Goal: Task Accomplishment & Management: Use online tool/utility

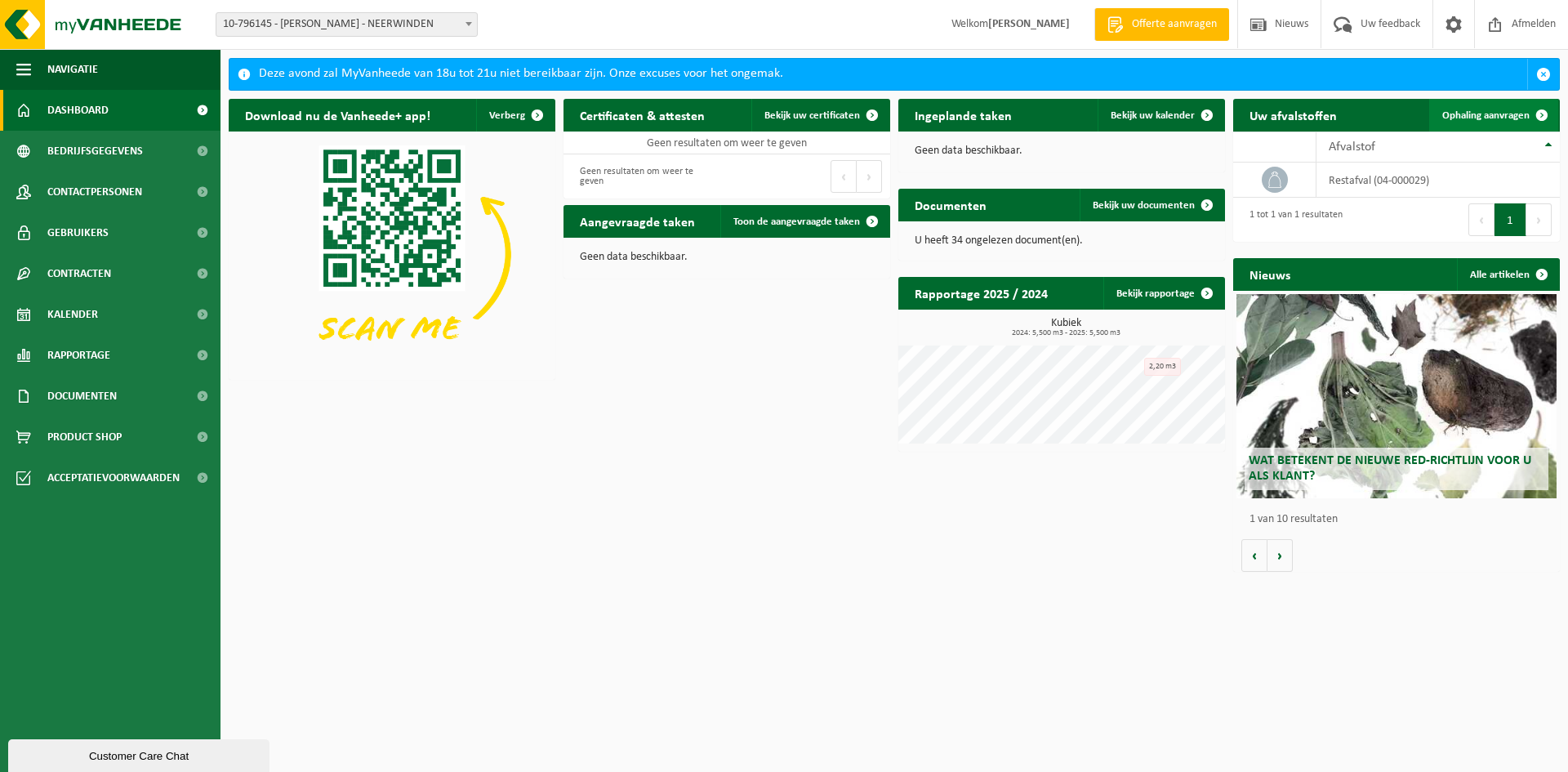
click at [1471, 113] on span "Ophaling aanvragen" at bounding box center [1485, 115] width 87 height 10
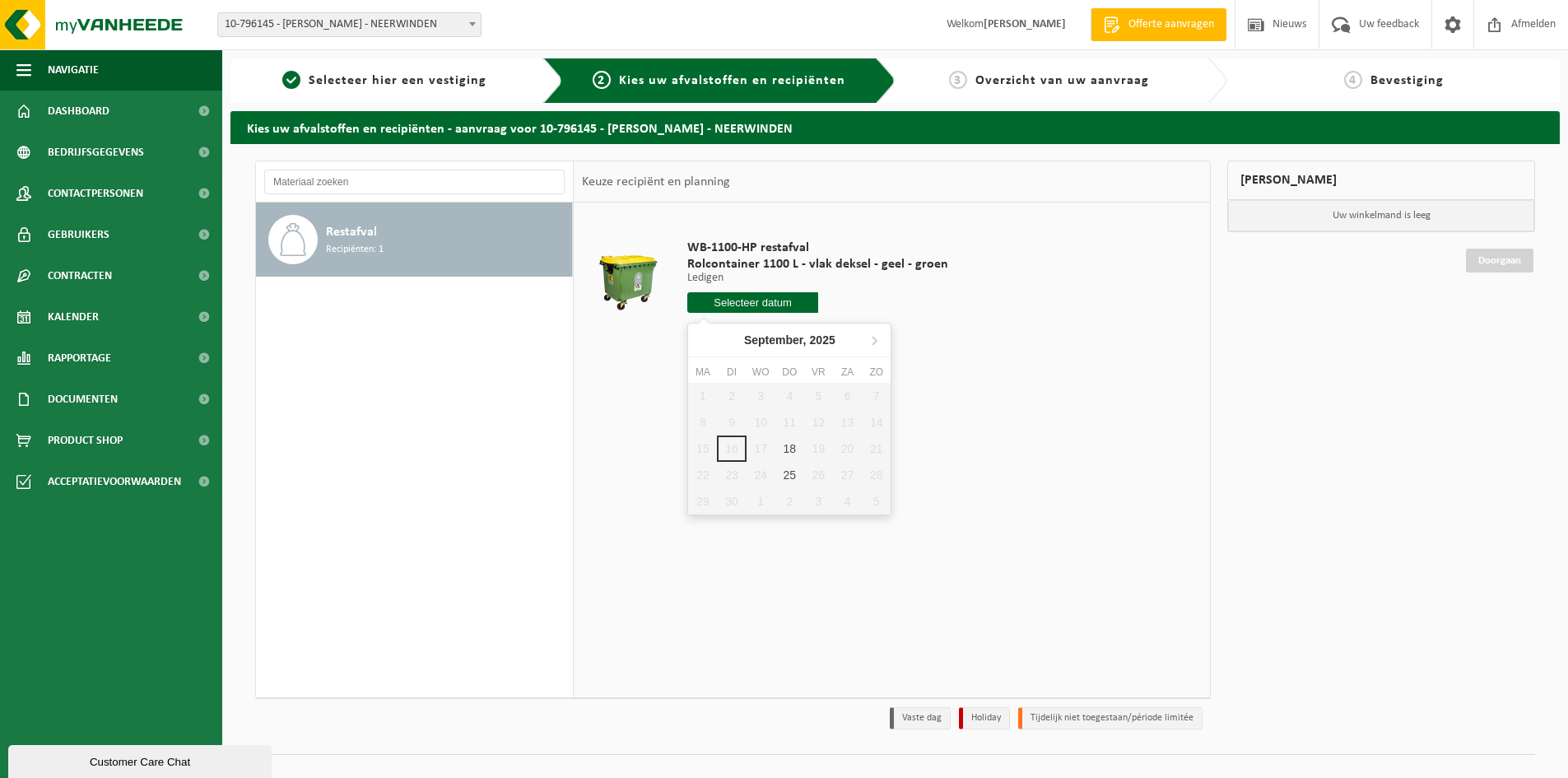
click at [759, 302] on input "text" at bounding box center [753, 303] width 131 height 21
click at [793, 453] on div "18" at bounding box center [790, 449] width 29 height 27
type input "Van 2025-09-18"
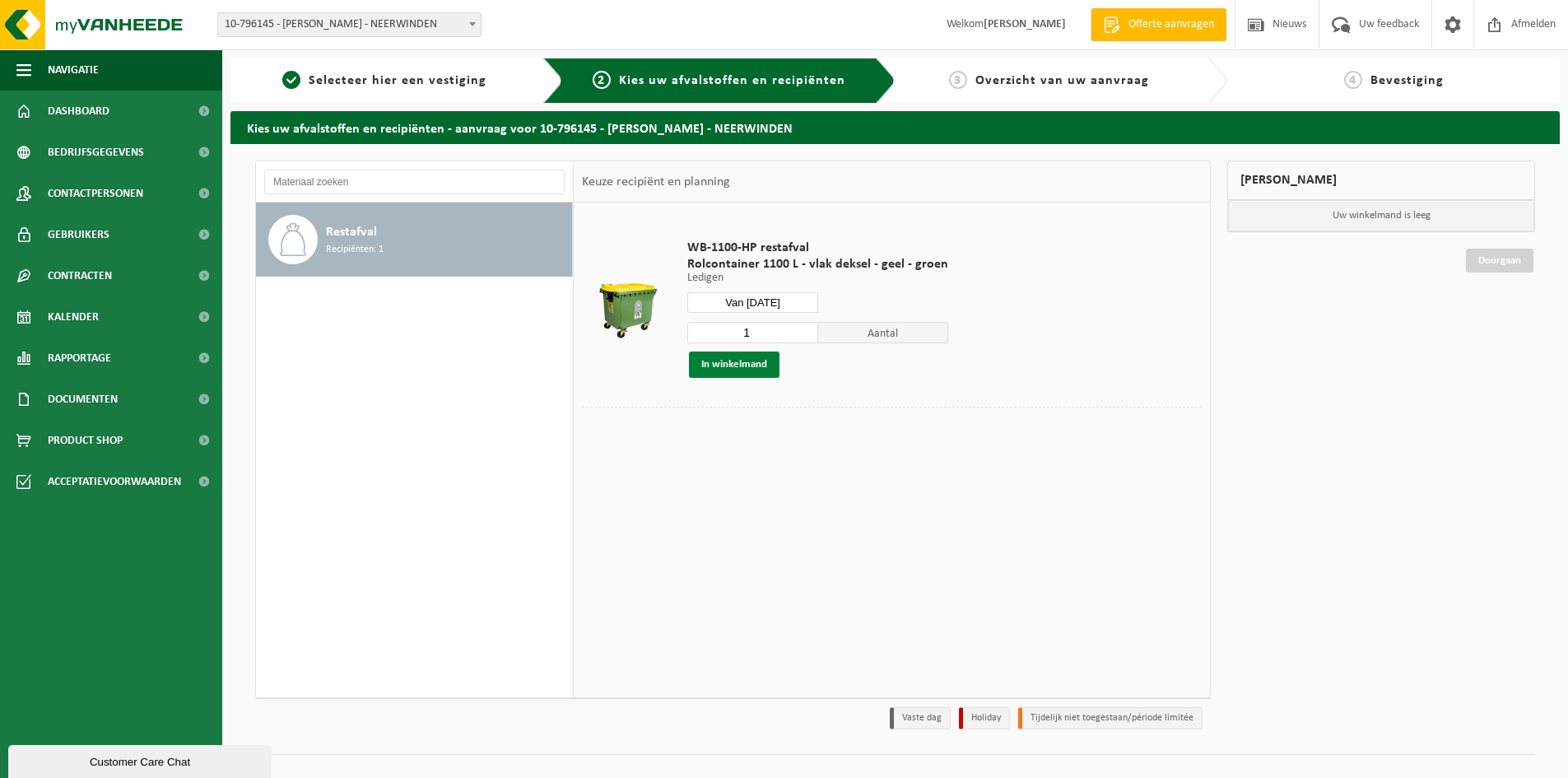
click at [750, 364] on button "In winkelmand" at bounding box center [734, 364] width 90 height 27
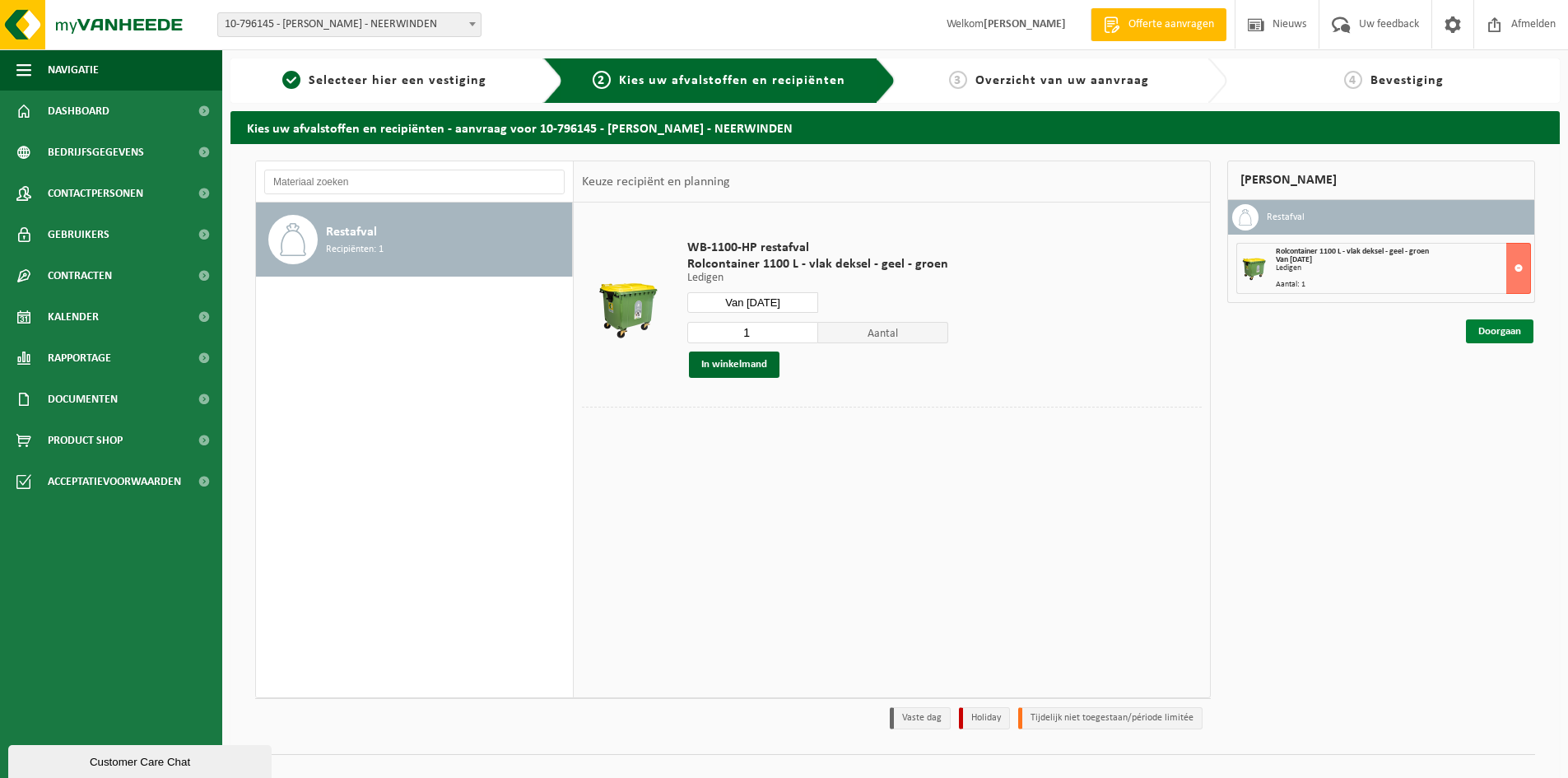
click at [1492, 333] on link "Doorgaan" at bounding box center [1500, 332] width 68 height 24
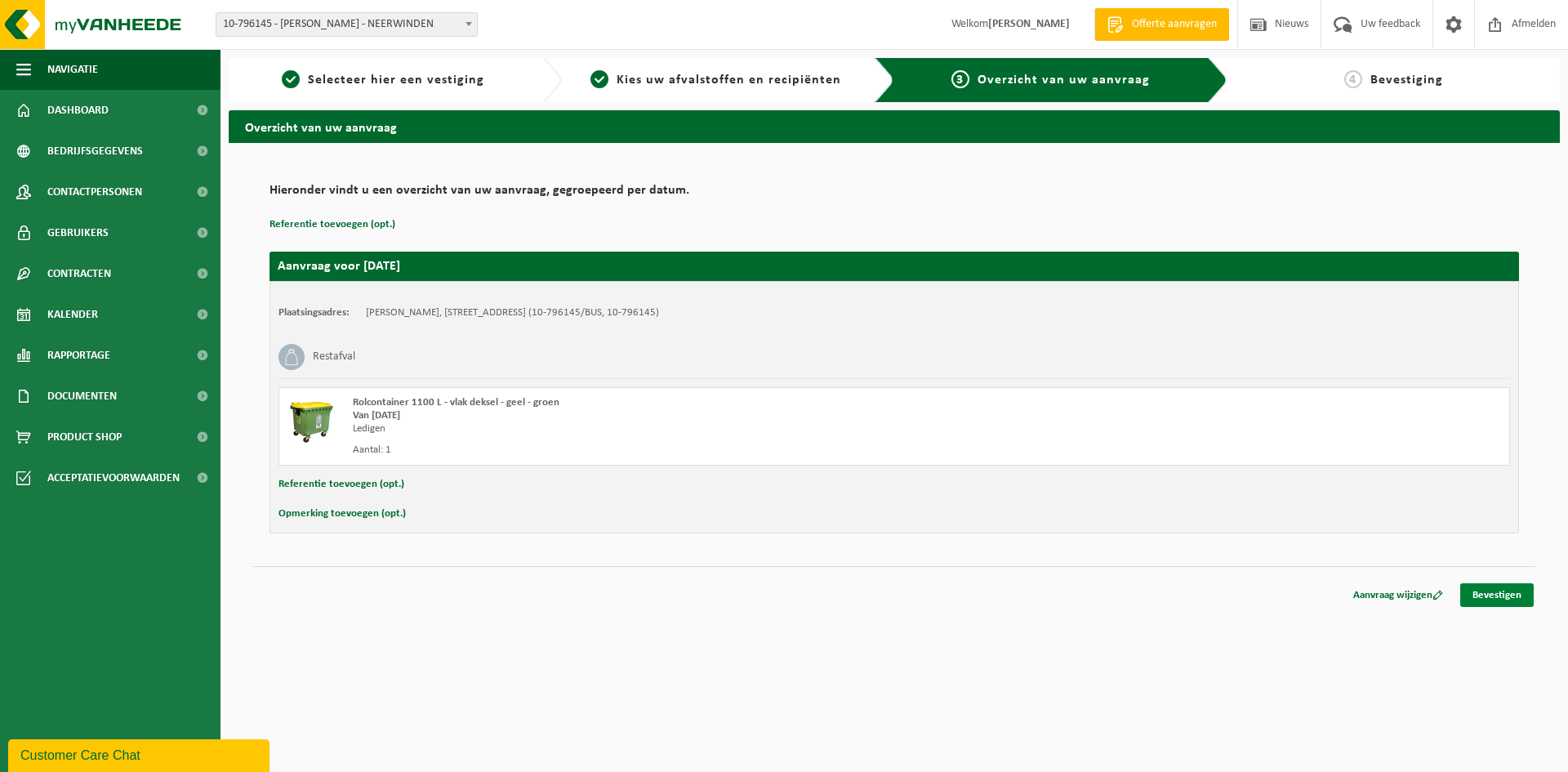
click at [1504, 589] on link "Bevestigen" at bounding box center [1496, 595] width 73 height 24
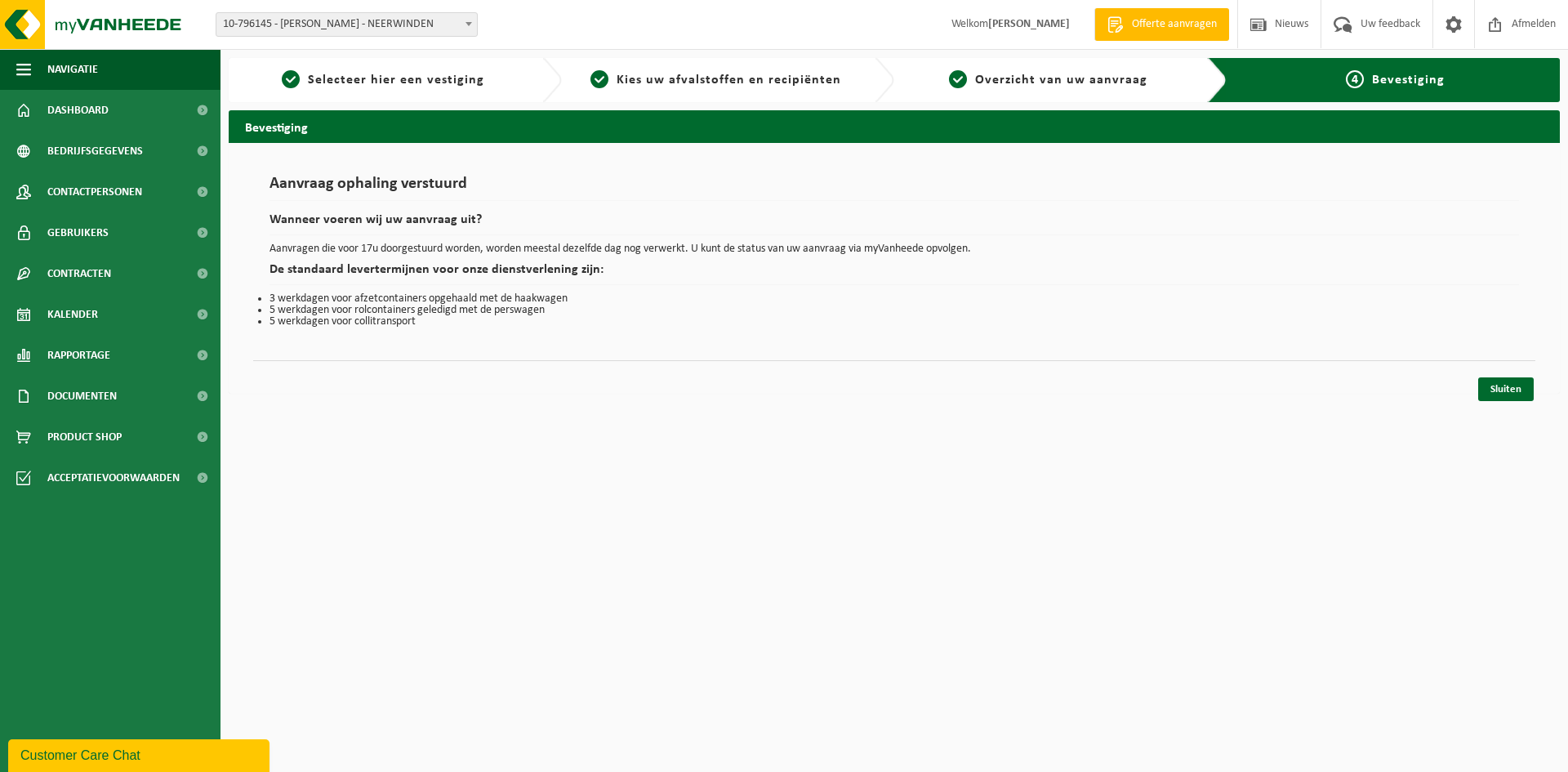
click at [1390, 75] on span "Bevestiging" at bounding box center [1408, 79] width 72 height 13
click at [1511, 389] on link "Sluiten" at bounding box center [1505, 389] width 55 height 24
